Goal: Task Accomplishment & Management: Manage account settings

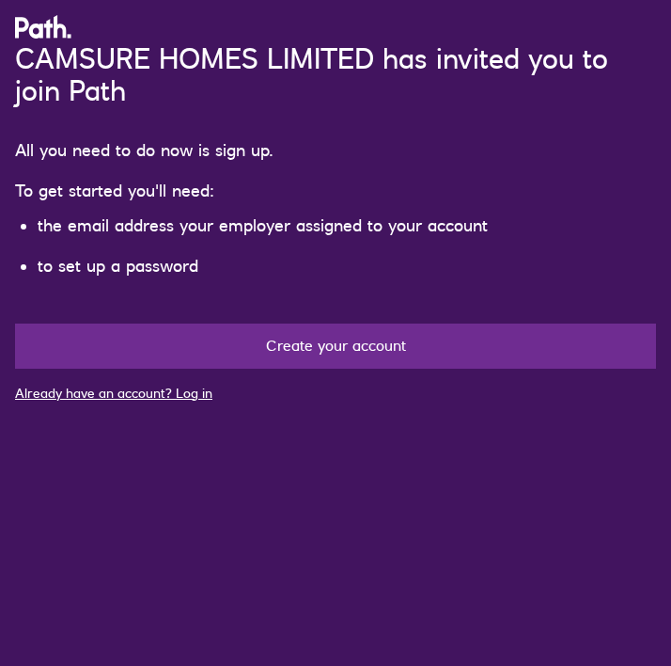
scroll to position [242, 0]
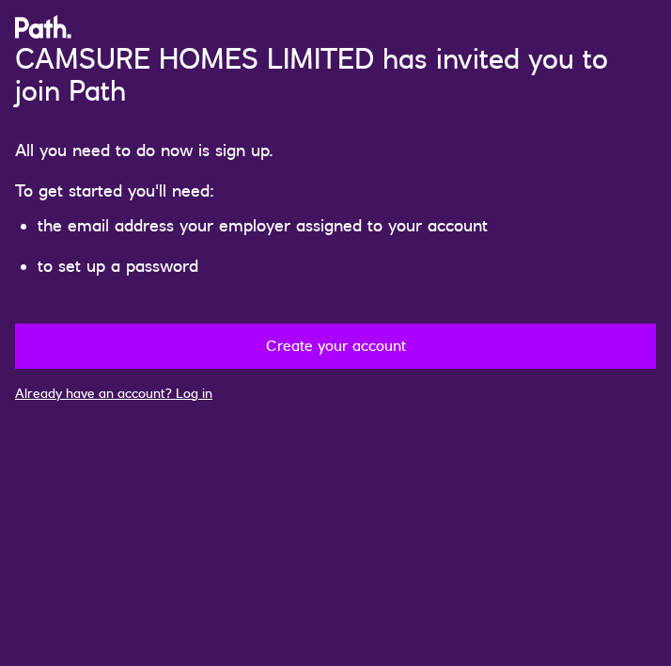
click at [236, 369] on button "Create your account" at bounding box center [335, 345] width 641 height 45
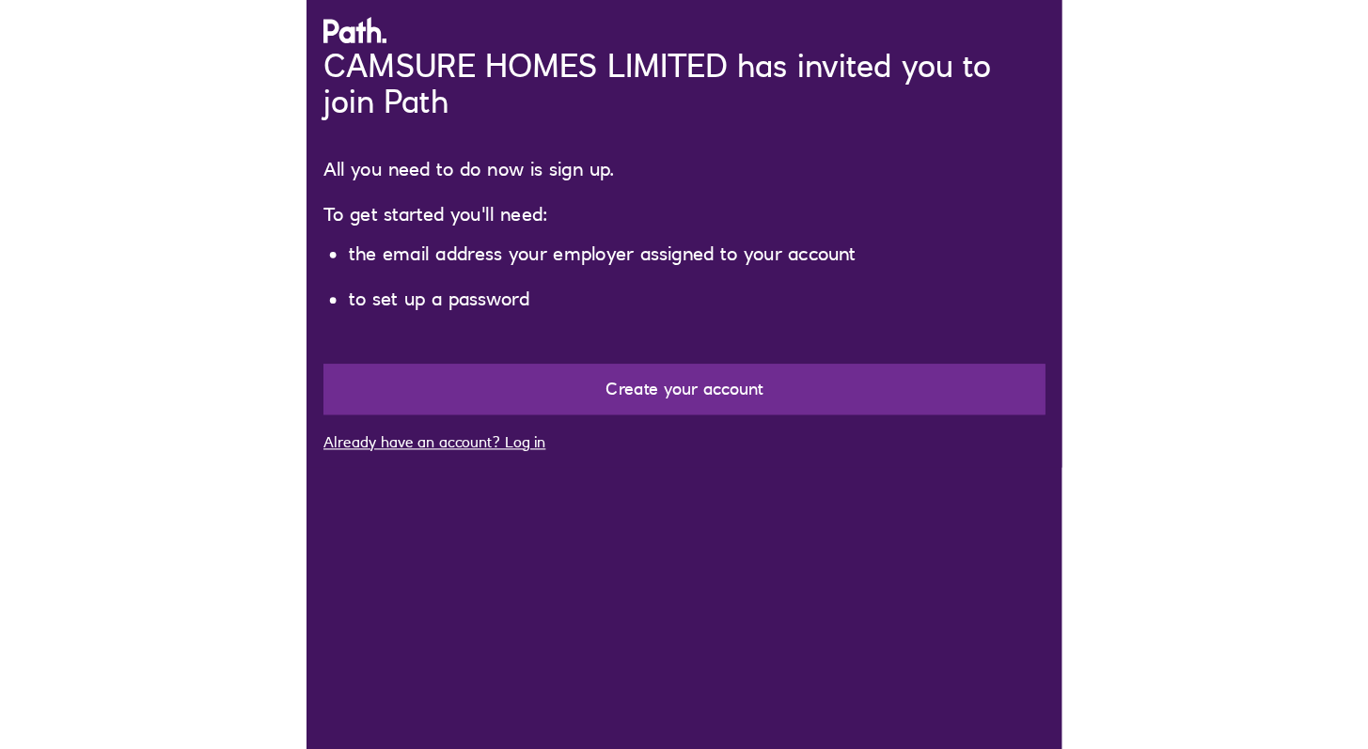
scroll to position [89, 0]
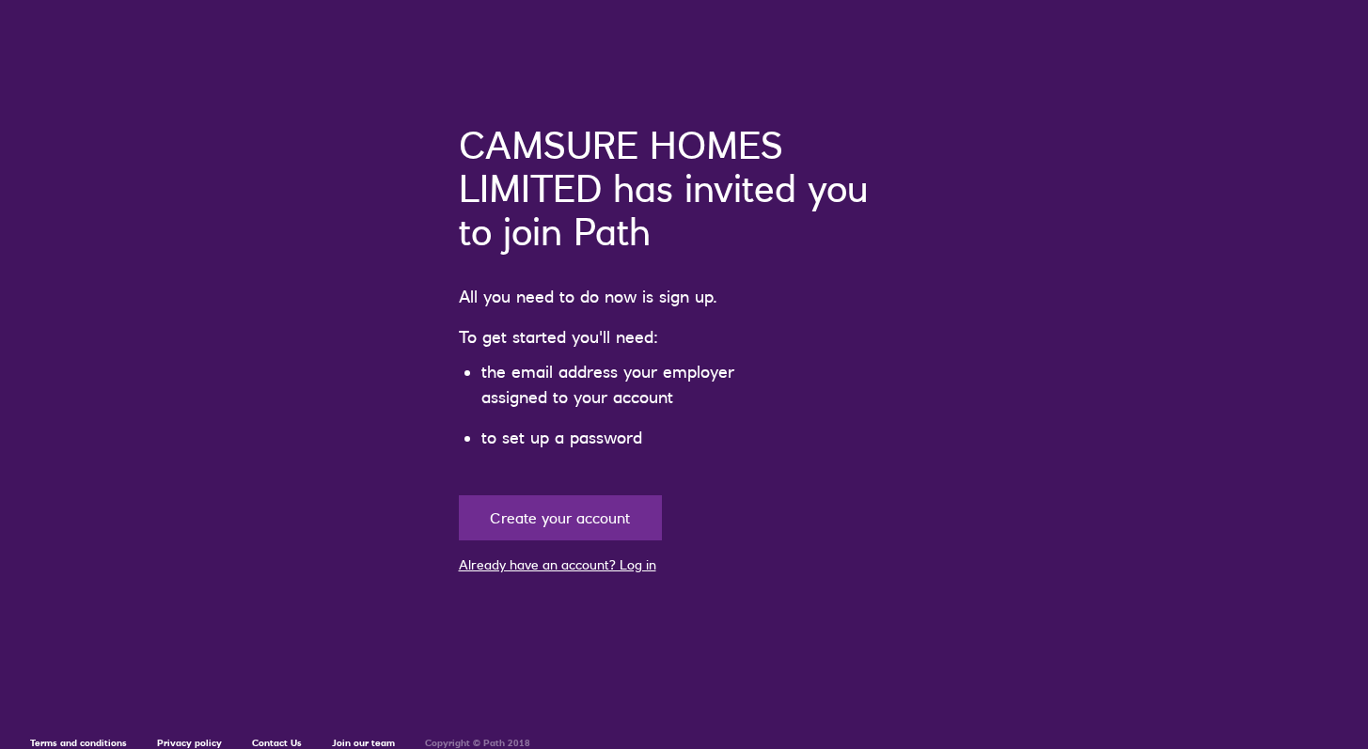
click at [631, 569] on link "Already have an account? Log in" at bounding box center [557, 565] width 197 height 17
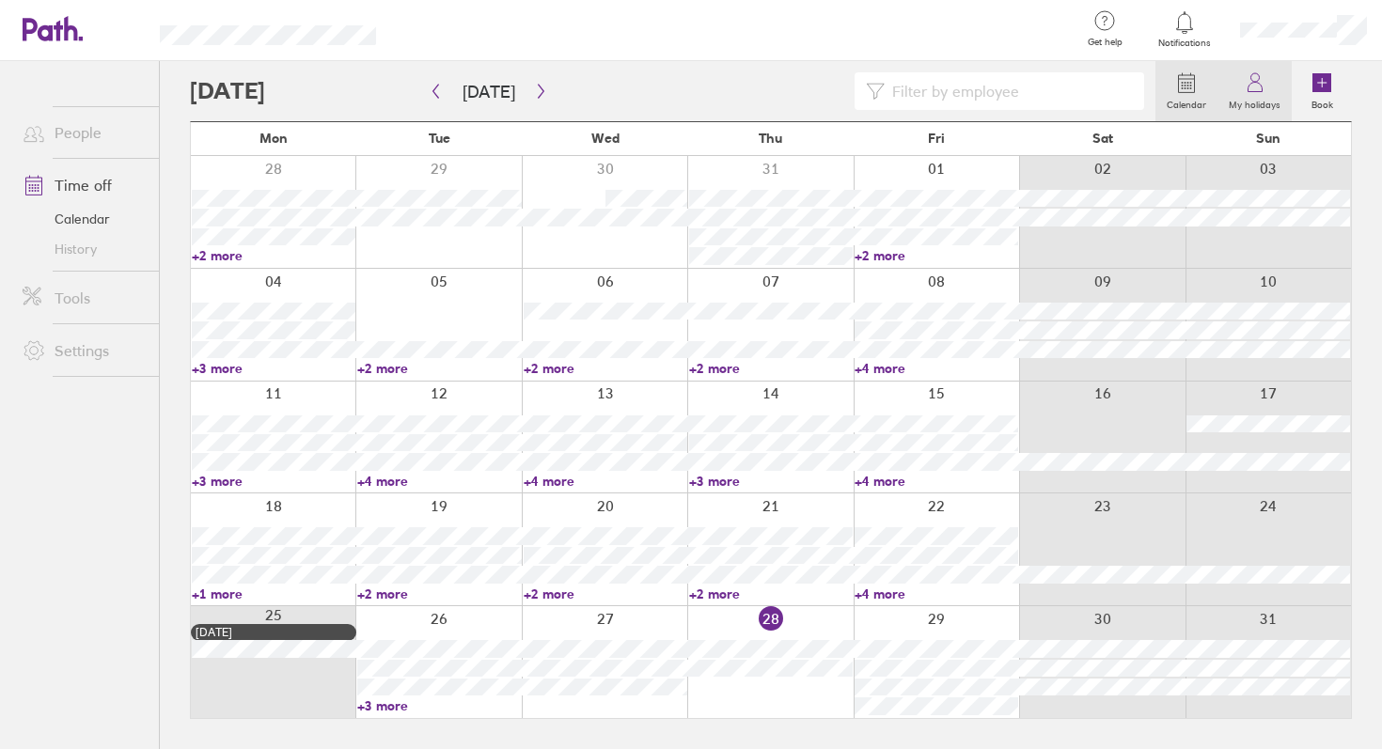
click at [1268, 89] on link "My holidays" at bounding box center [1254, 91] width 74 height 60
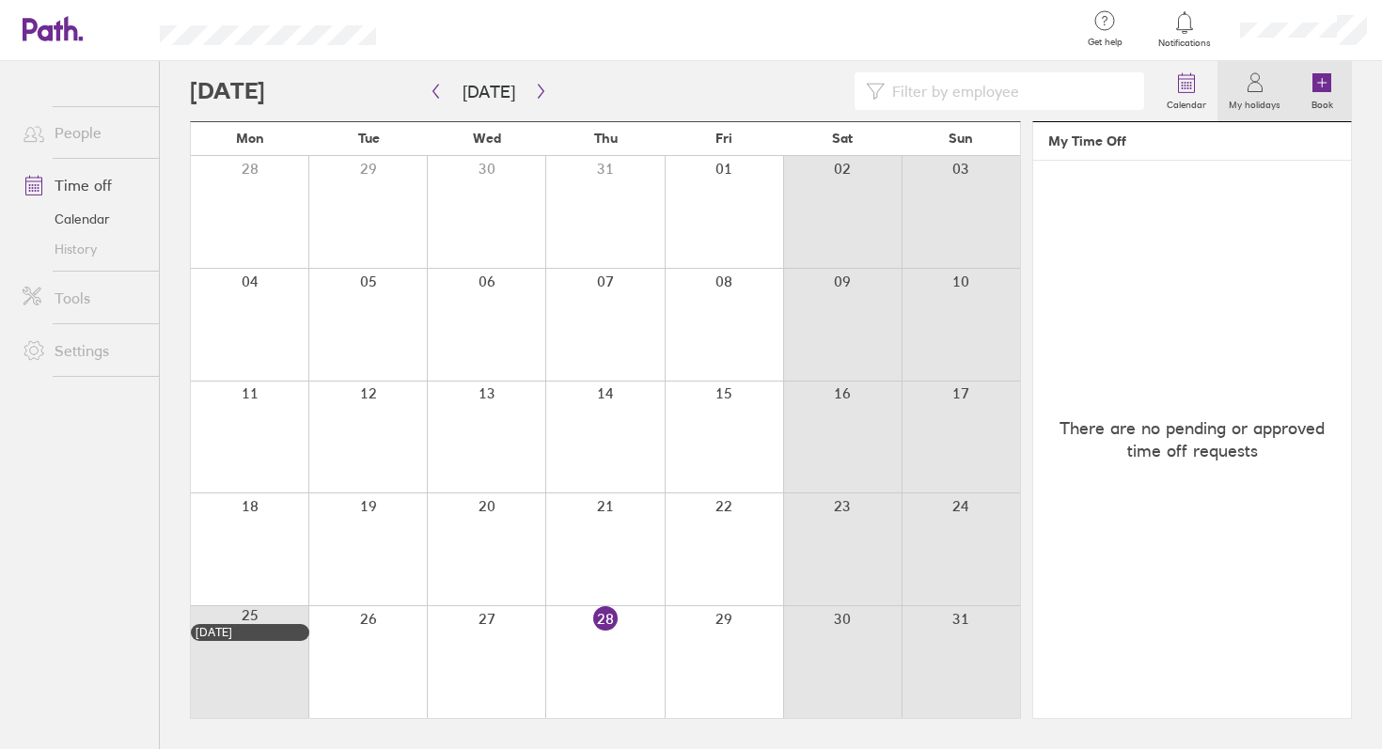
click at [1317, 98] on label "Book" at bounding box center [1322, 102] width 44 height 17
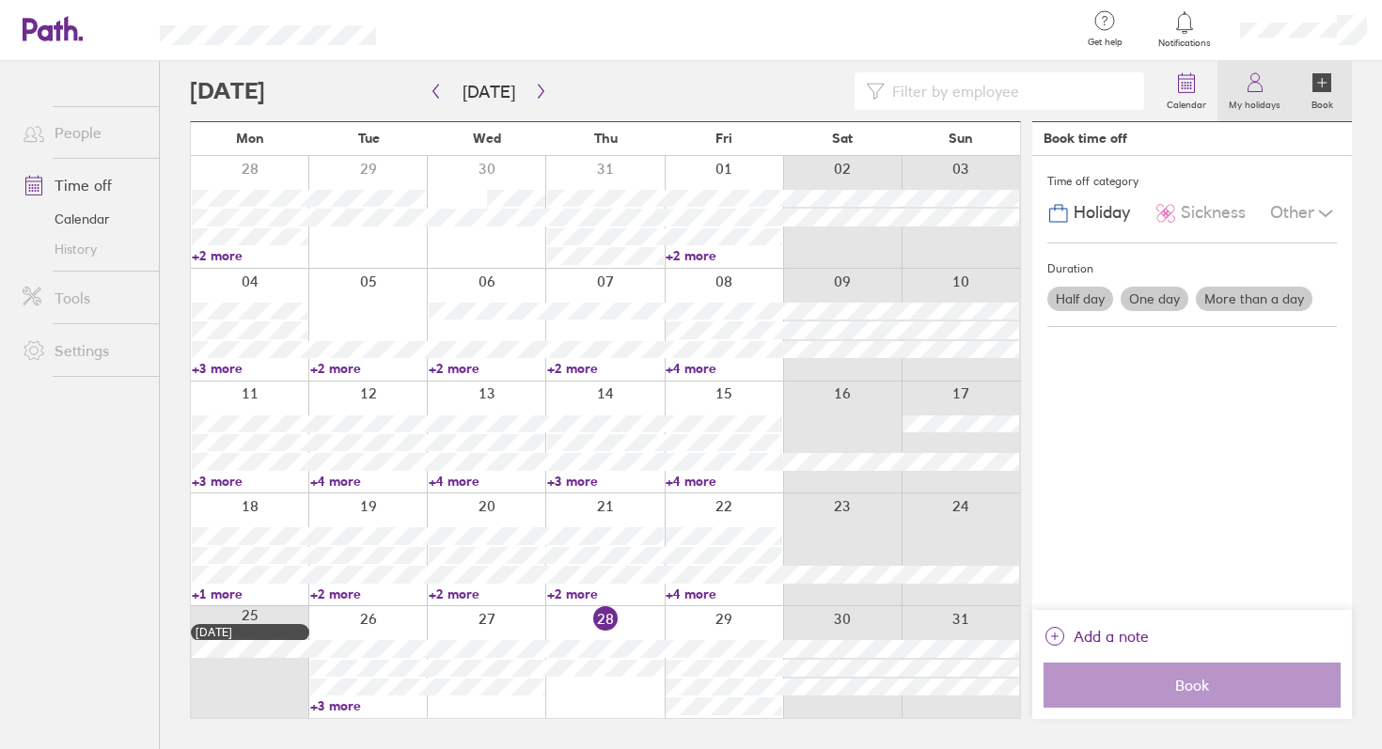
click at [1248, 77] on icon at bounding box center [1255, 82] width 23 height 23
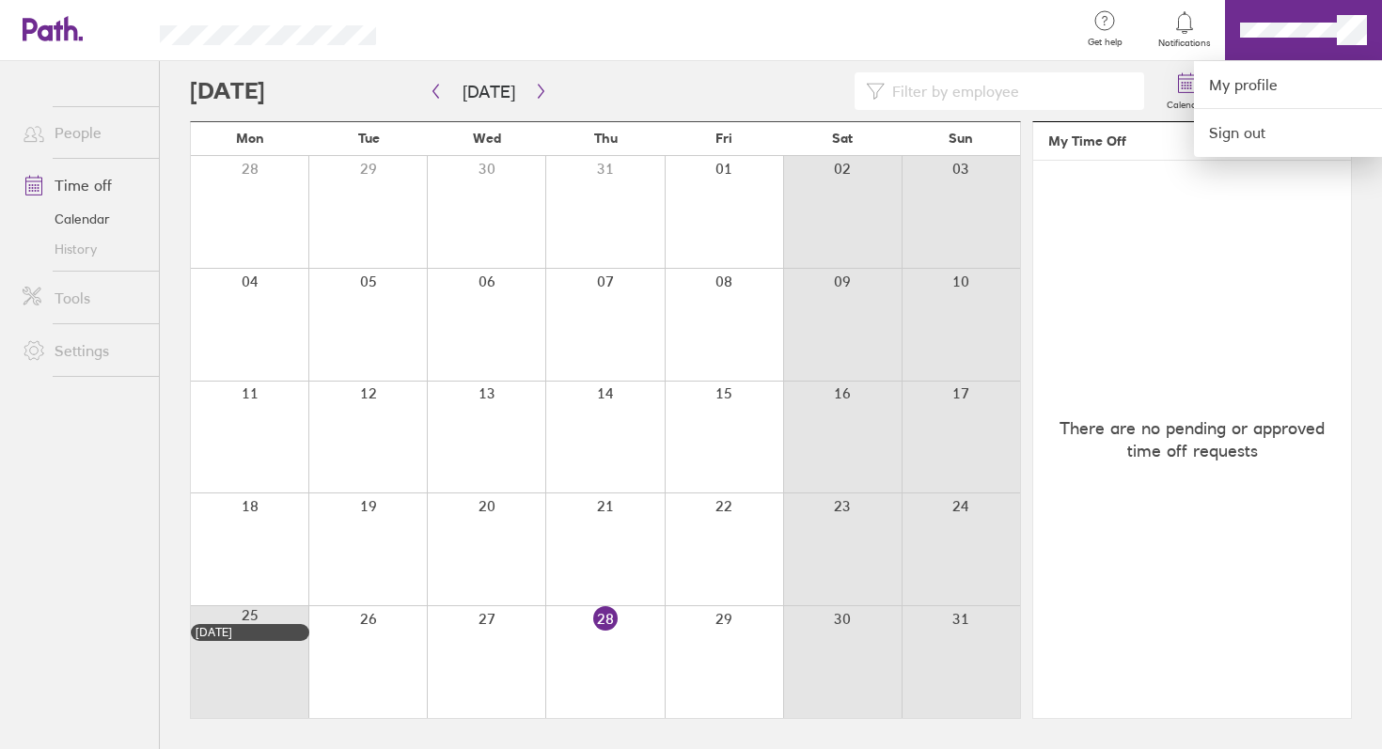
click at [1356, 31] on div at bounding box center [691, 374] width 1382 height 749
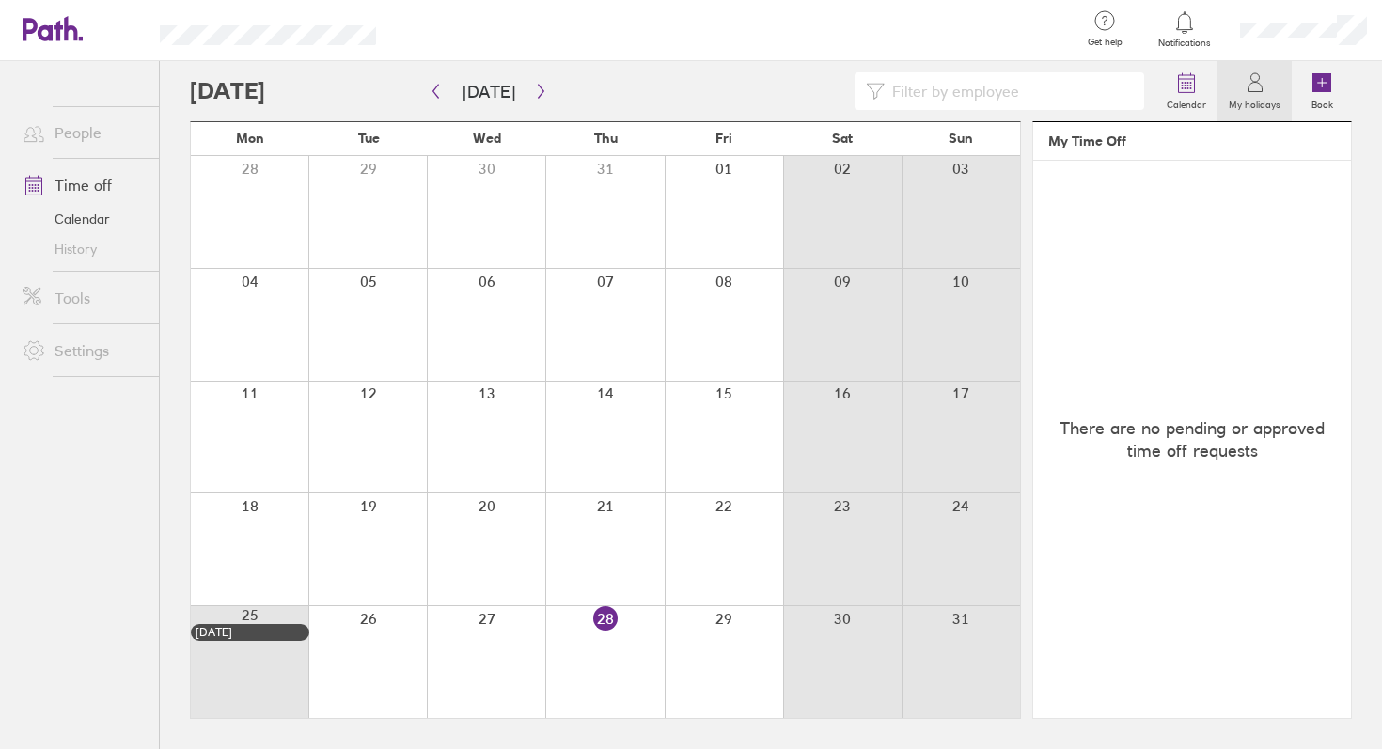
click at [72, 193] on link "Time off" at bounding box center [83, 185] width 151 height 38
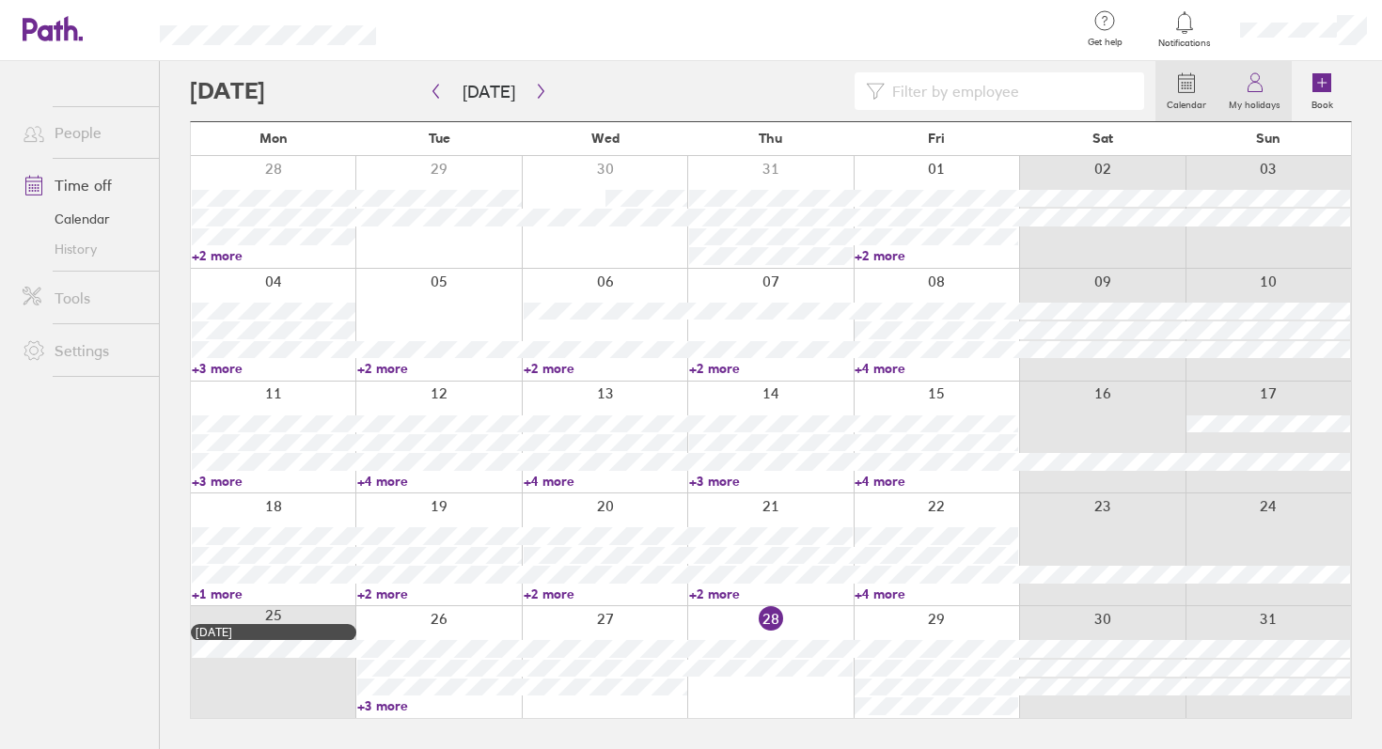
click at [1270, 87] on link "My holidays" at bounding box center [1254, 91] width 74 height 60
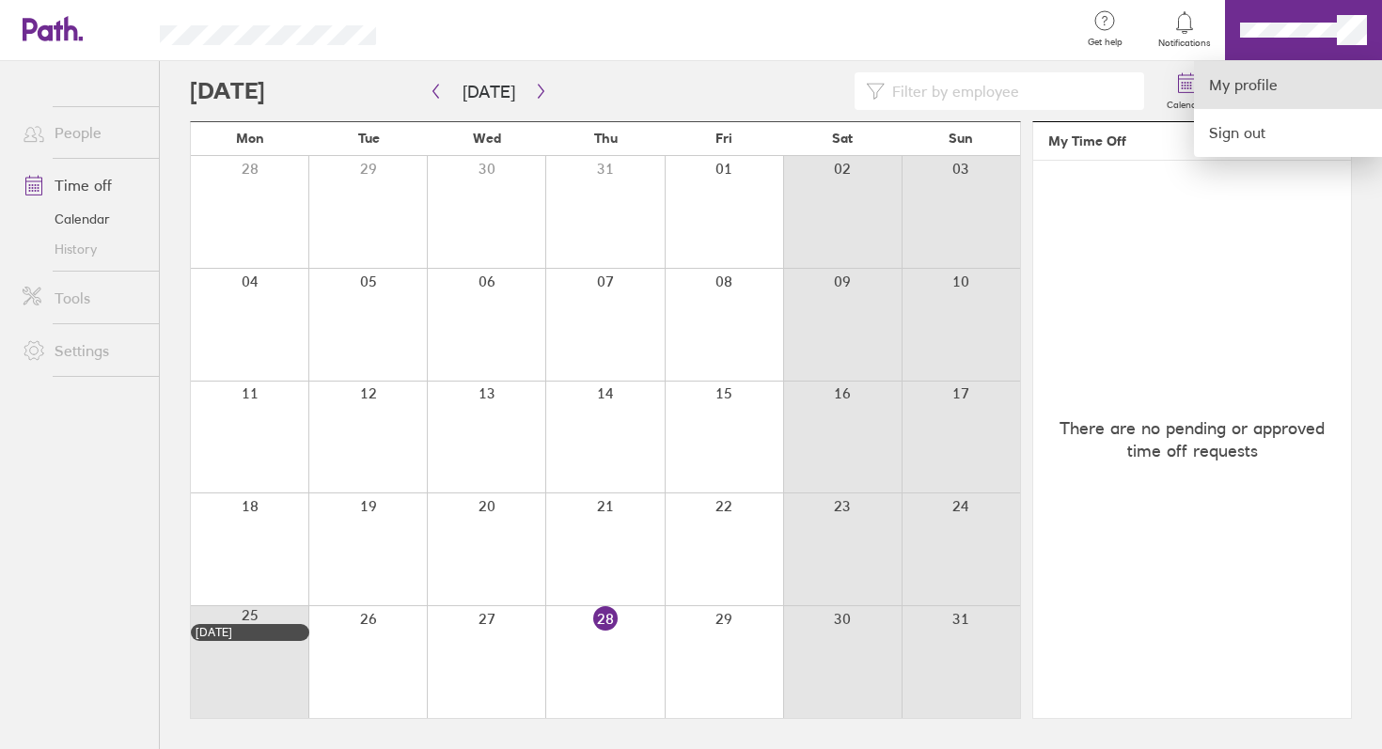
click at [1252, 83] on link "My profile" at bounding box center [1288, 85] width 188 height 48
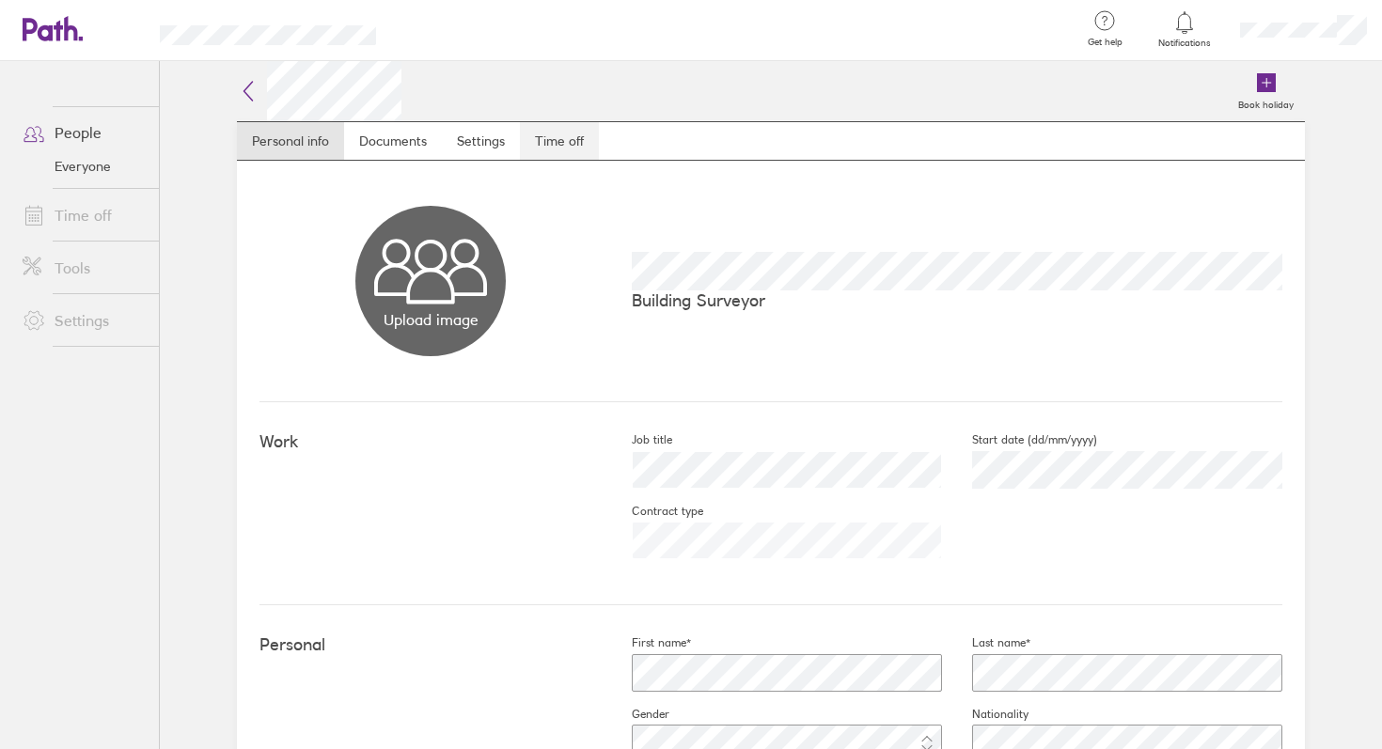
click at [584, 146] on link "Time off" at bounding box center [559, 141] width 79 height 38
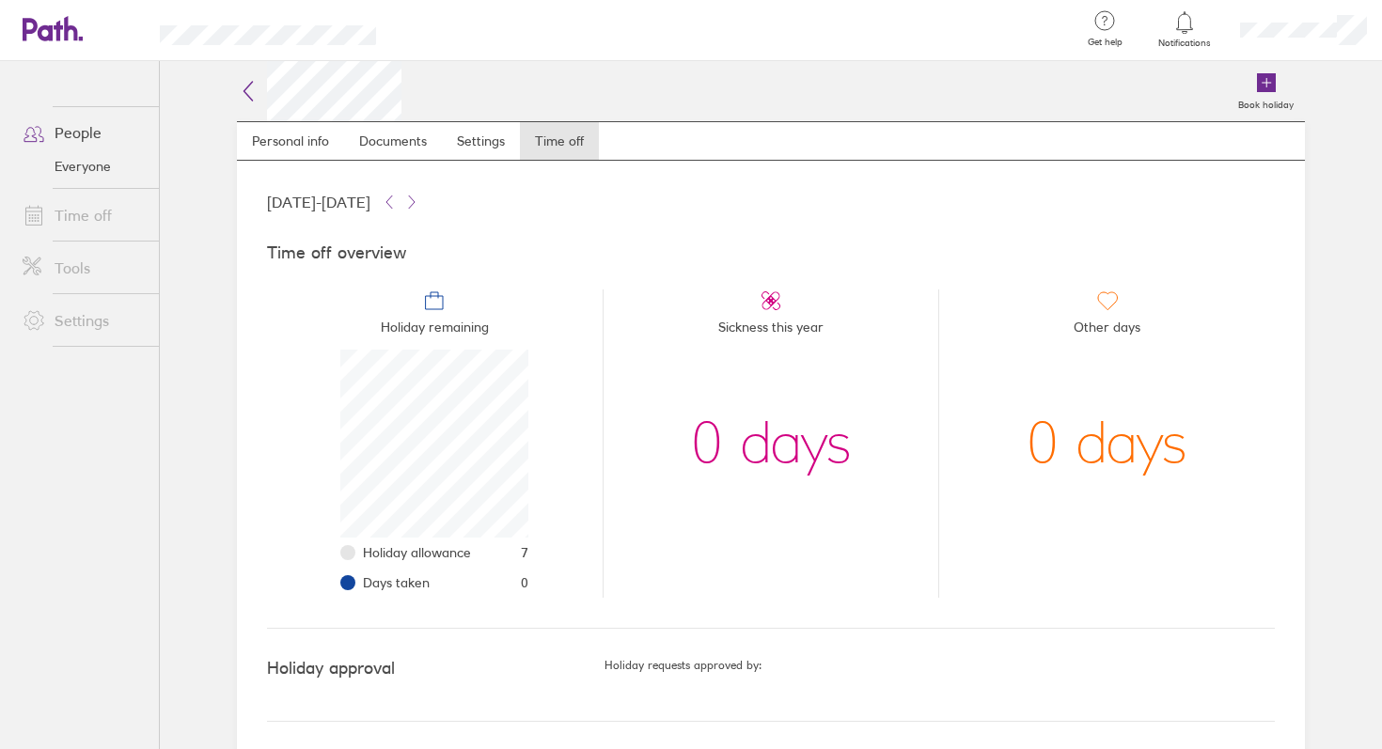
scroll to position [3, 0]
